Goal: Navigation & Orientation: Understand site structure

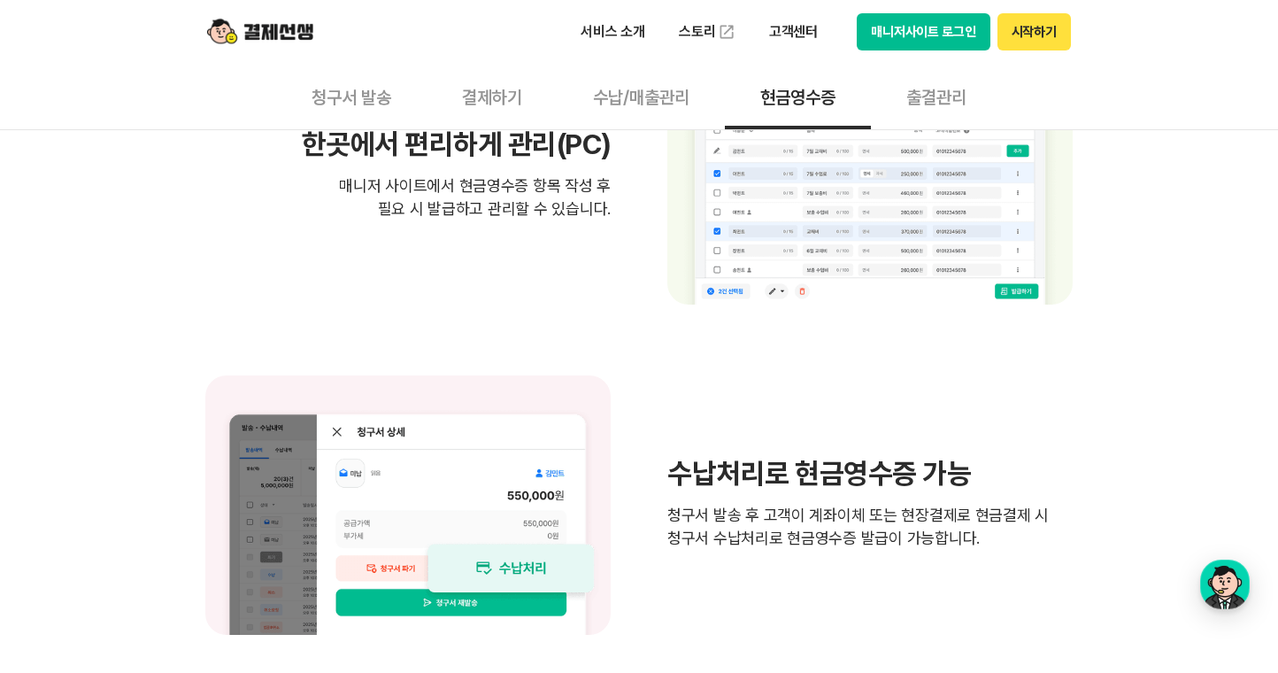
scroll to position [1501, 0]
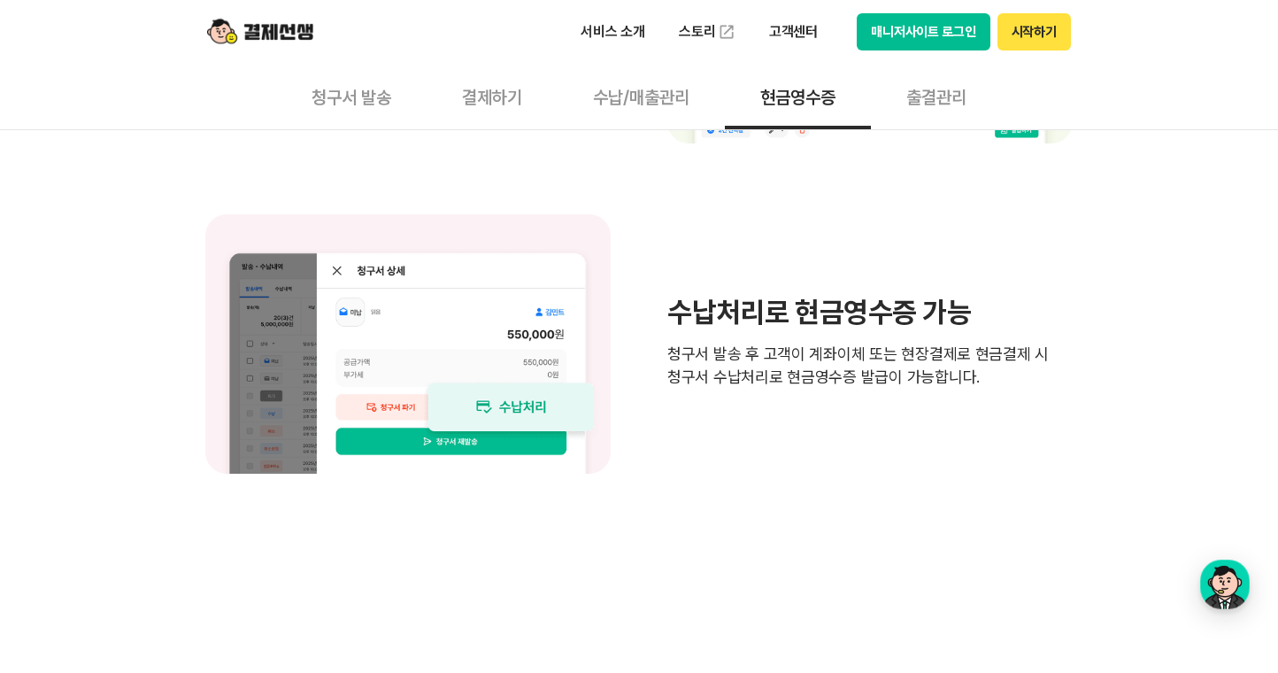
click at [332, 103] on button "청구서 발송" at bounding box center [351, 97] width 151 height 66
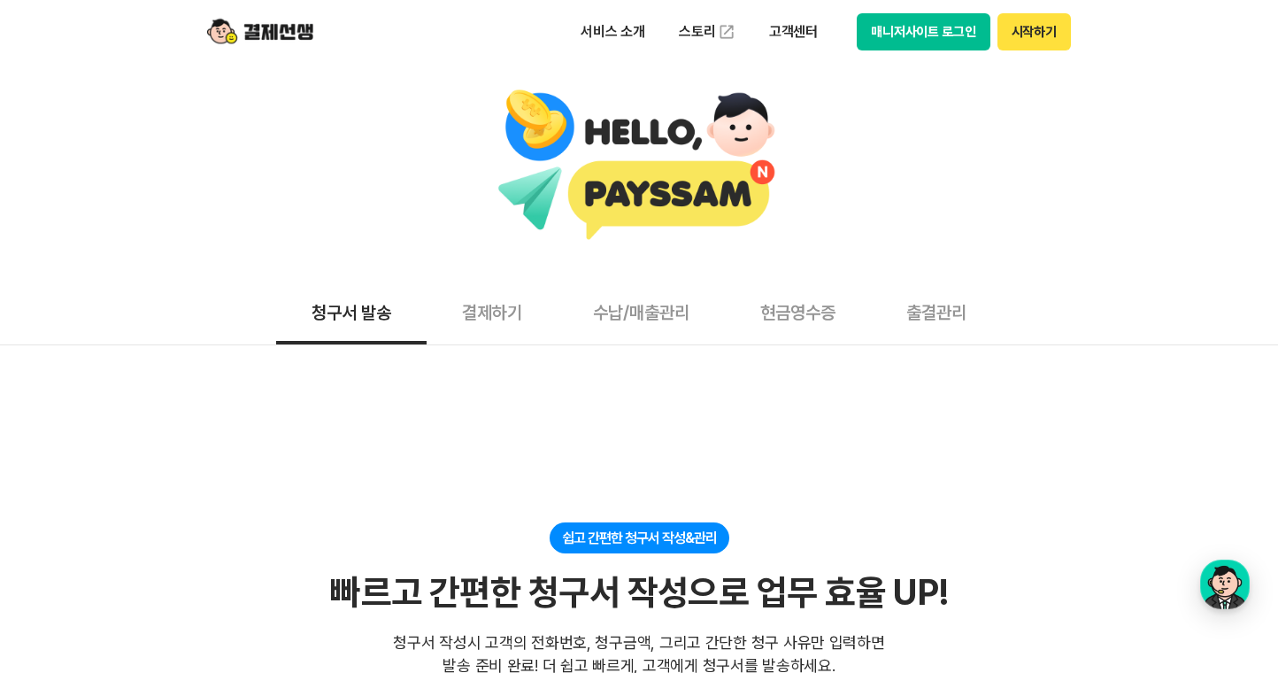
click at [520, 308] on button "결제하기" at bounding box center [492, 312] width 131 height 66
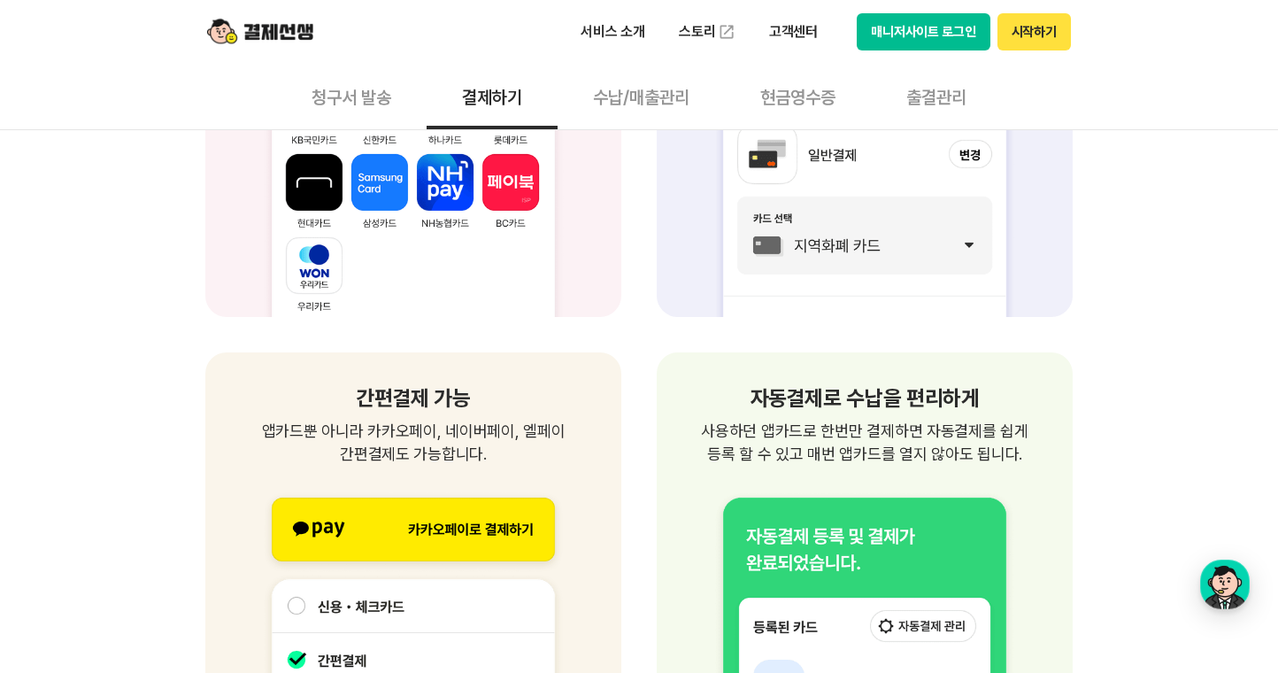
scroll to position [1828, 0]
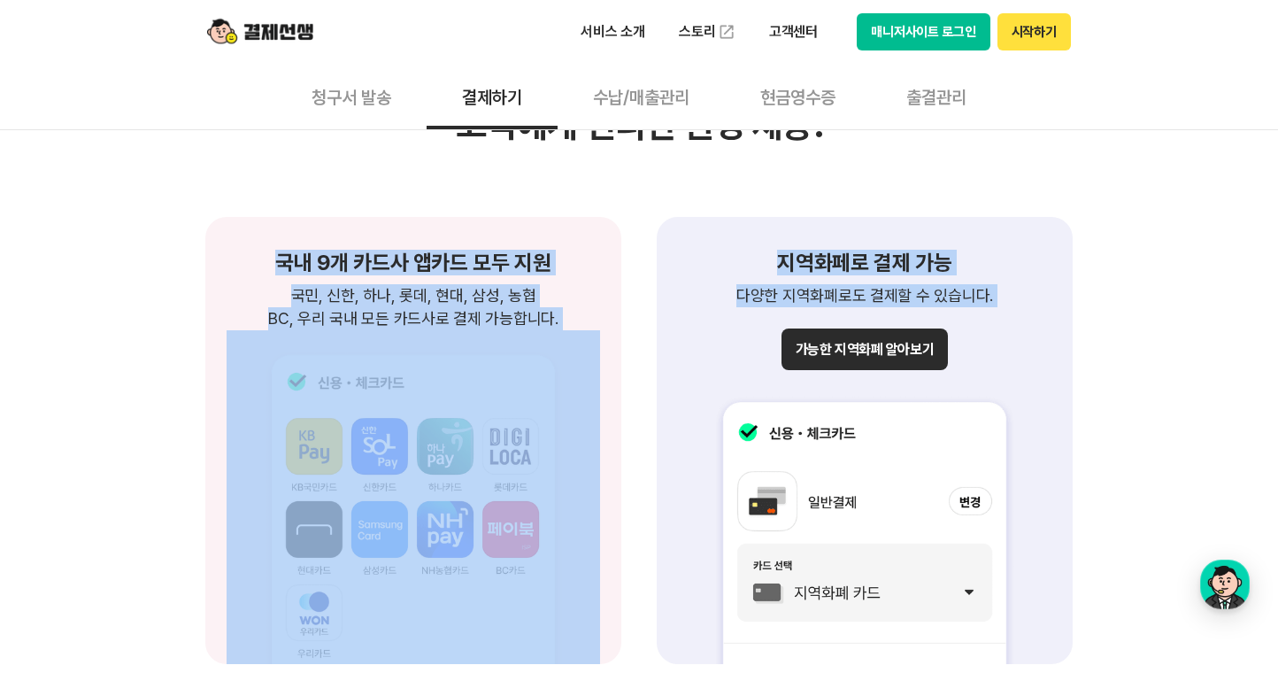
drag, startPoint x: 260, startPoint y: 245, endPoint x: 674, endPoint y: 308, distance: 418.2
click at [711, 311] on div "지역화페로 결제 가능 다양한 지역화폐로도 결제할 수 있습니다. 가능한 지역화폐 알아보기" at bounding box center [865, 440] width 416 height 447
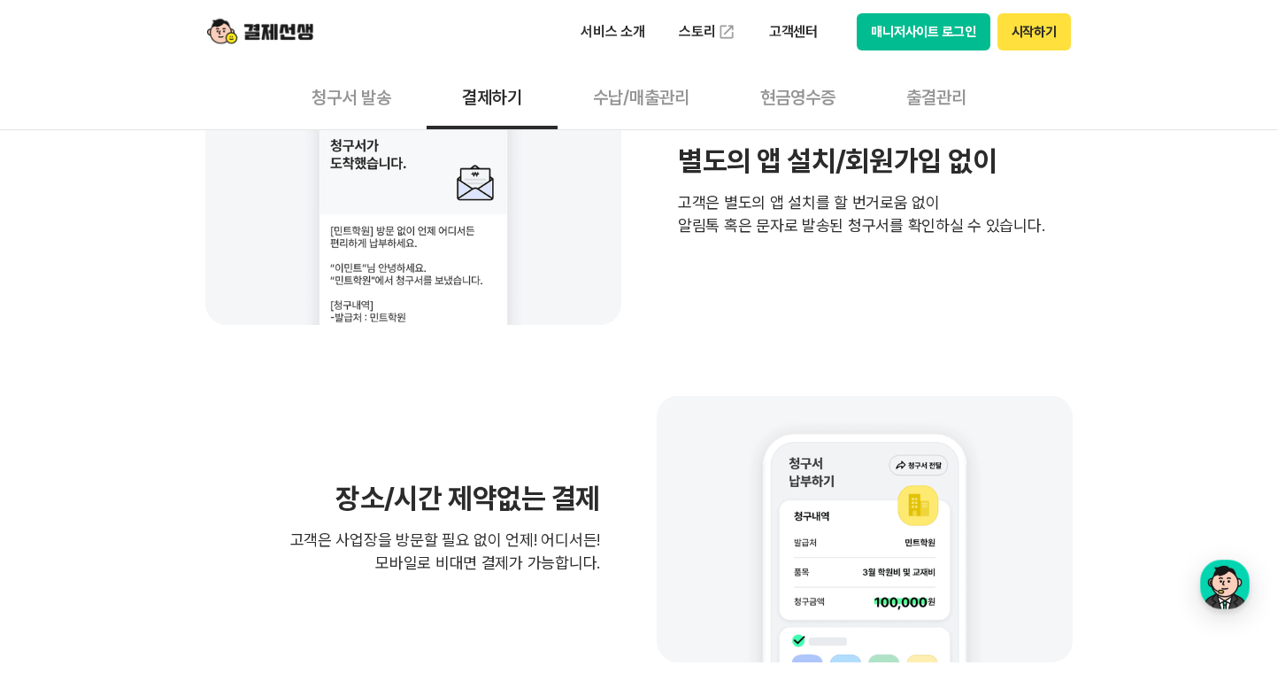
scroll to position [575, 0]
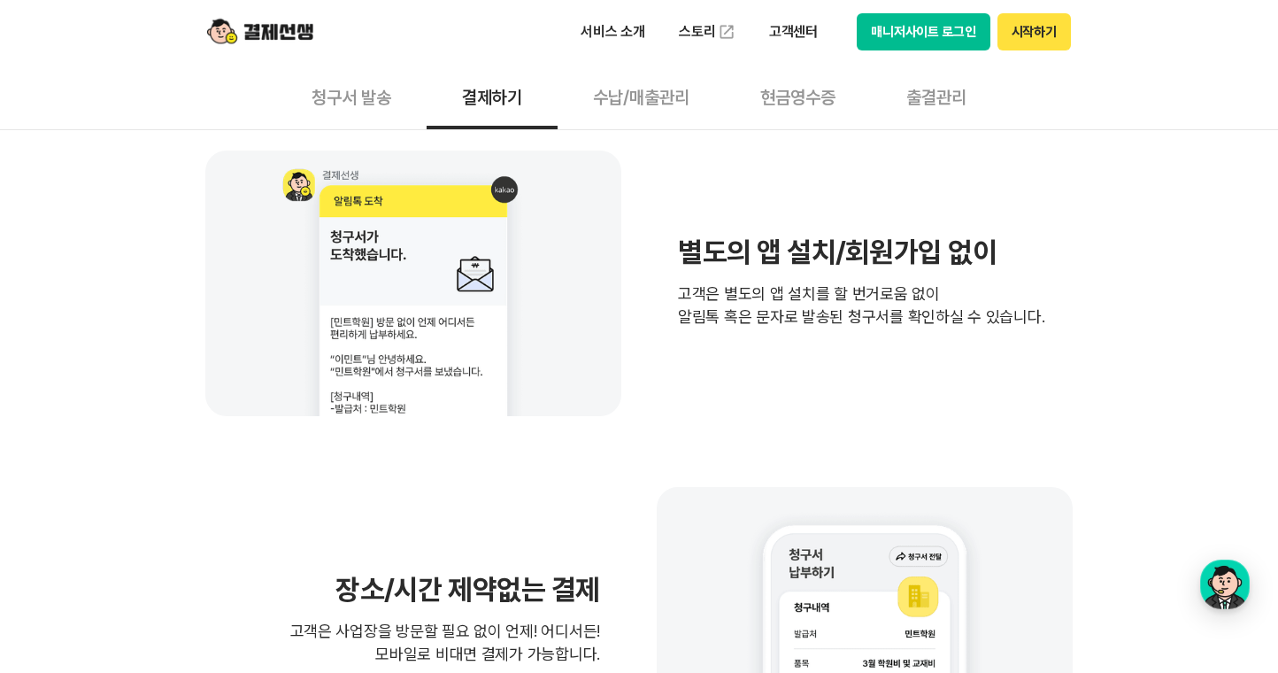
click at [673, 96] on button "수납/매출관리" at bounding box center [641, 97] width 167 height 66
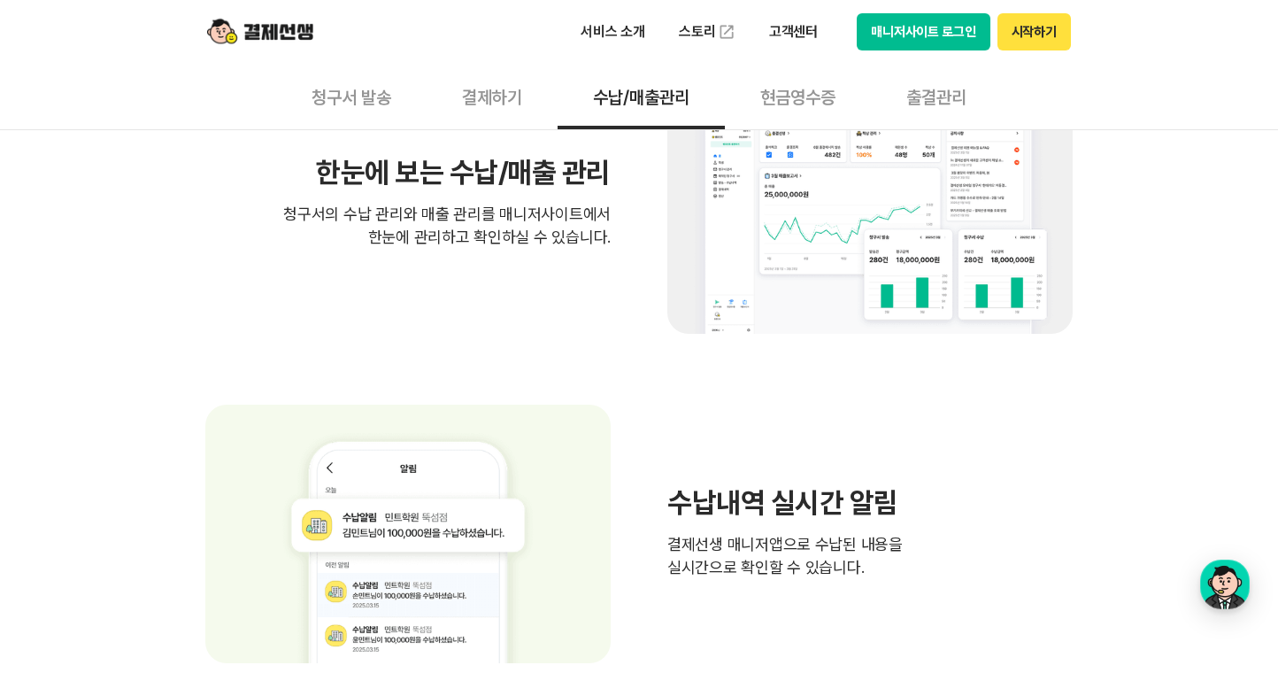
scroll to position [359, 0]
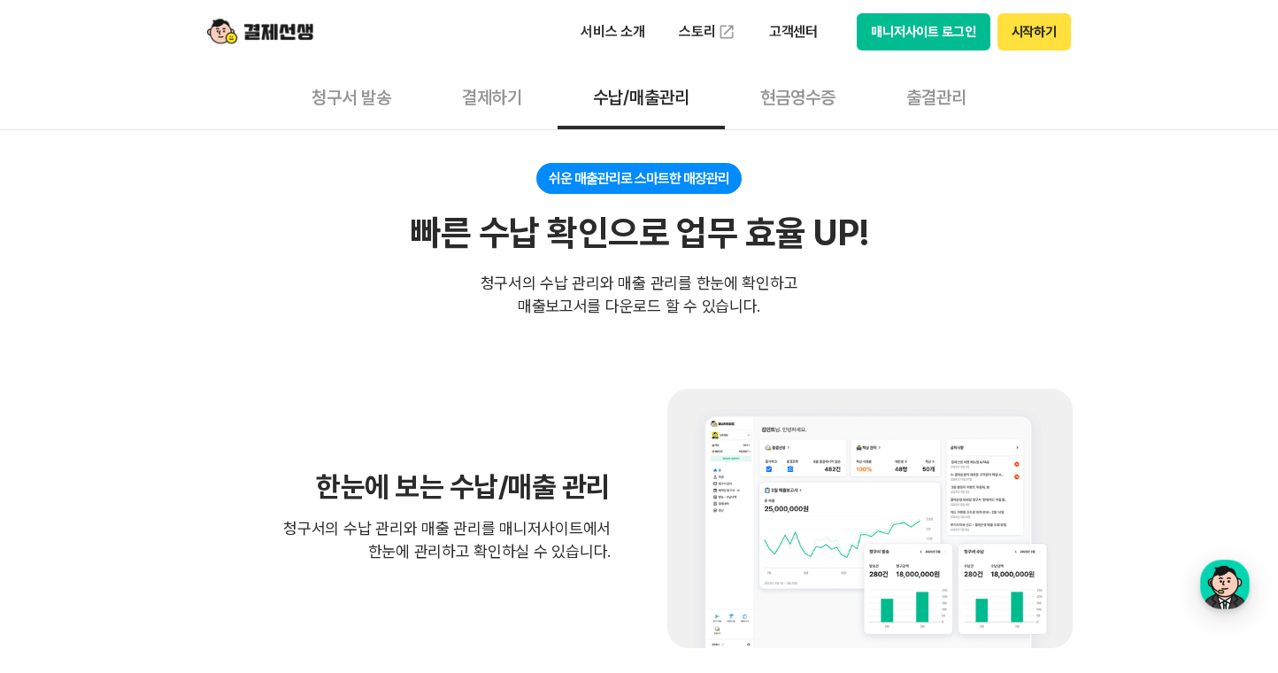
click at [805, 110] on button "현금영수증" at bounding box center [798, 97] width 146 height 66
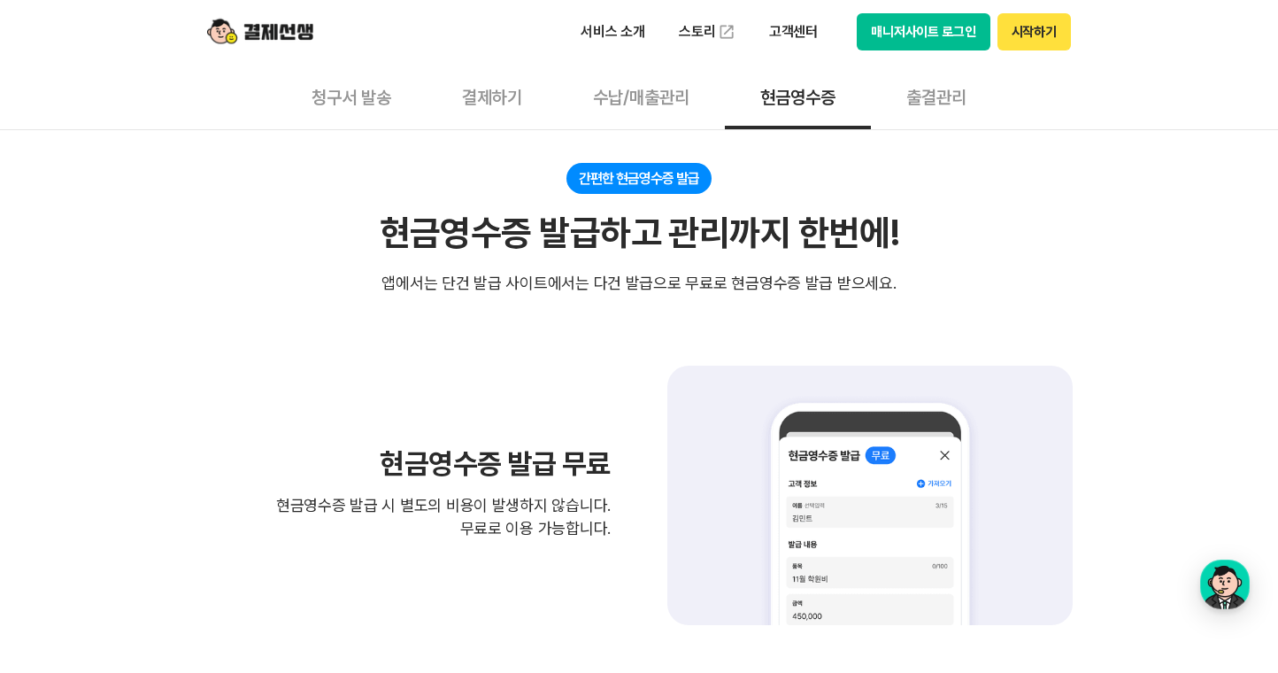
click at [927, 100] on button "출결관리" at bounding box center [936, 97] width 131 height 66
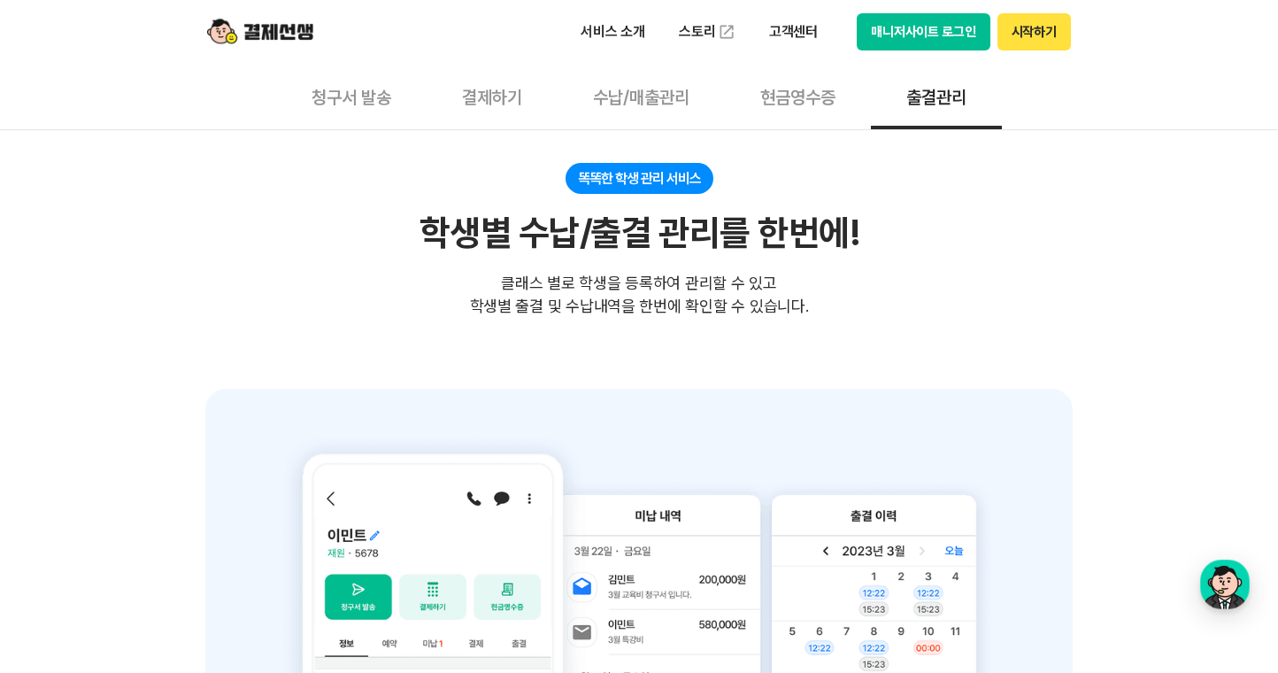
click at [329, 92] on button "청구서 발송" at bounding box center [351, 97] width 151 height 66
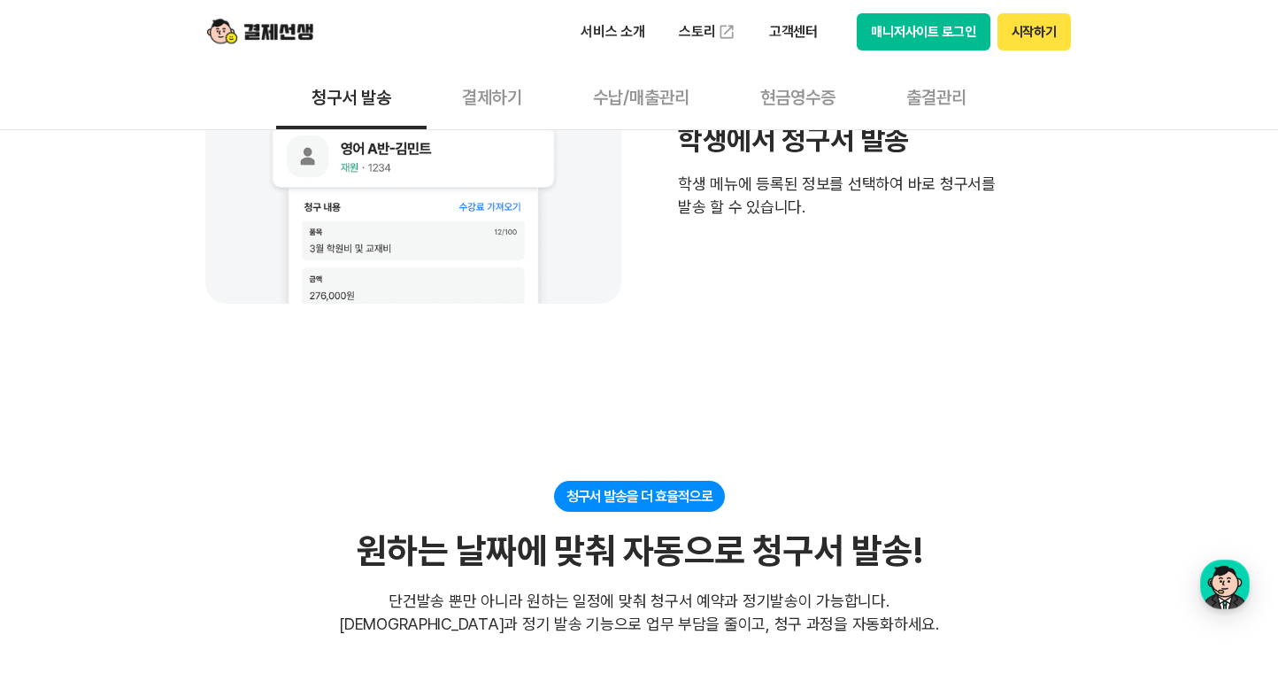
scroll to position [559, 0]
